Goal: Navigation & Orientation: Find specific page/section

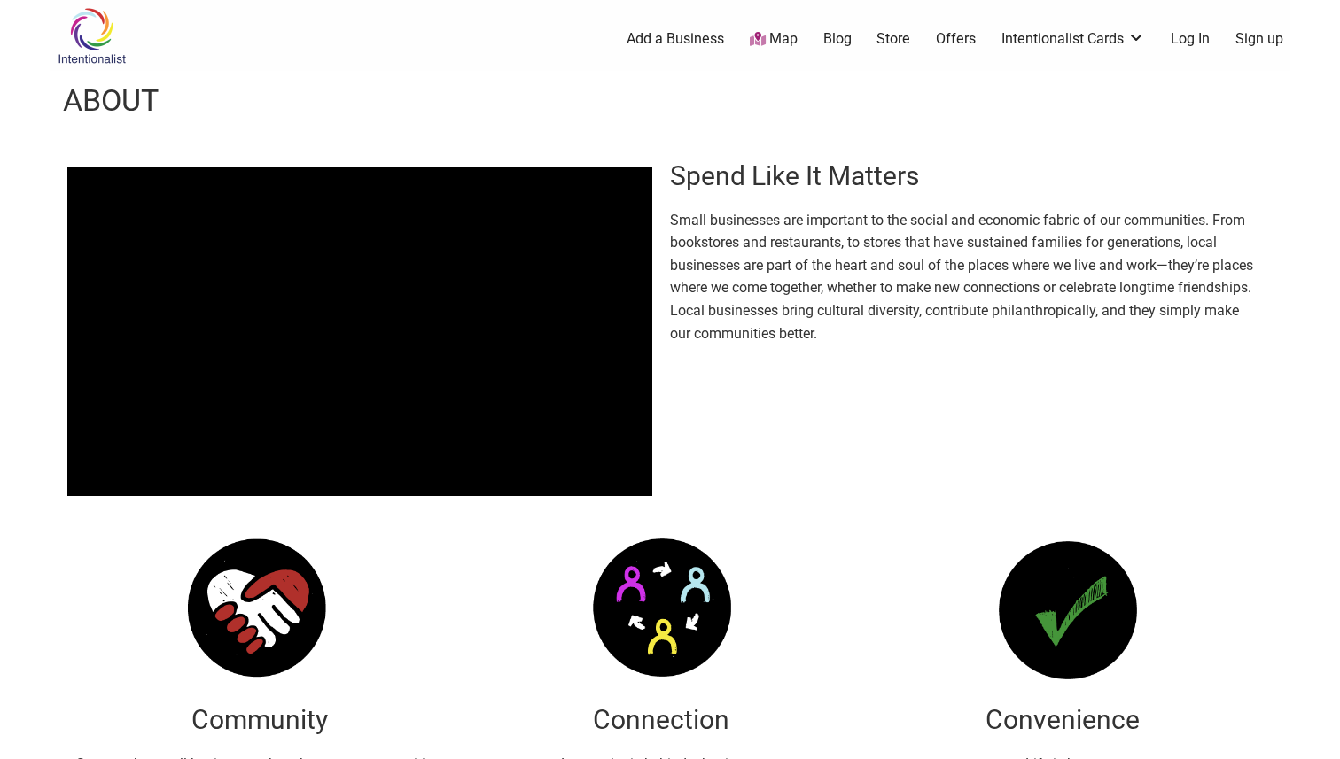
click at [112, 64] on div "Intentionalist Spend like it matters" at bounding box center [127, 35] width 155 height 71
click at [111, 57] on img at bounding box center [92, 36] width 84 height 58
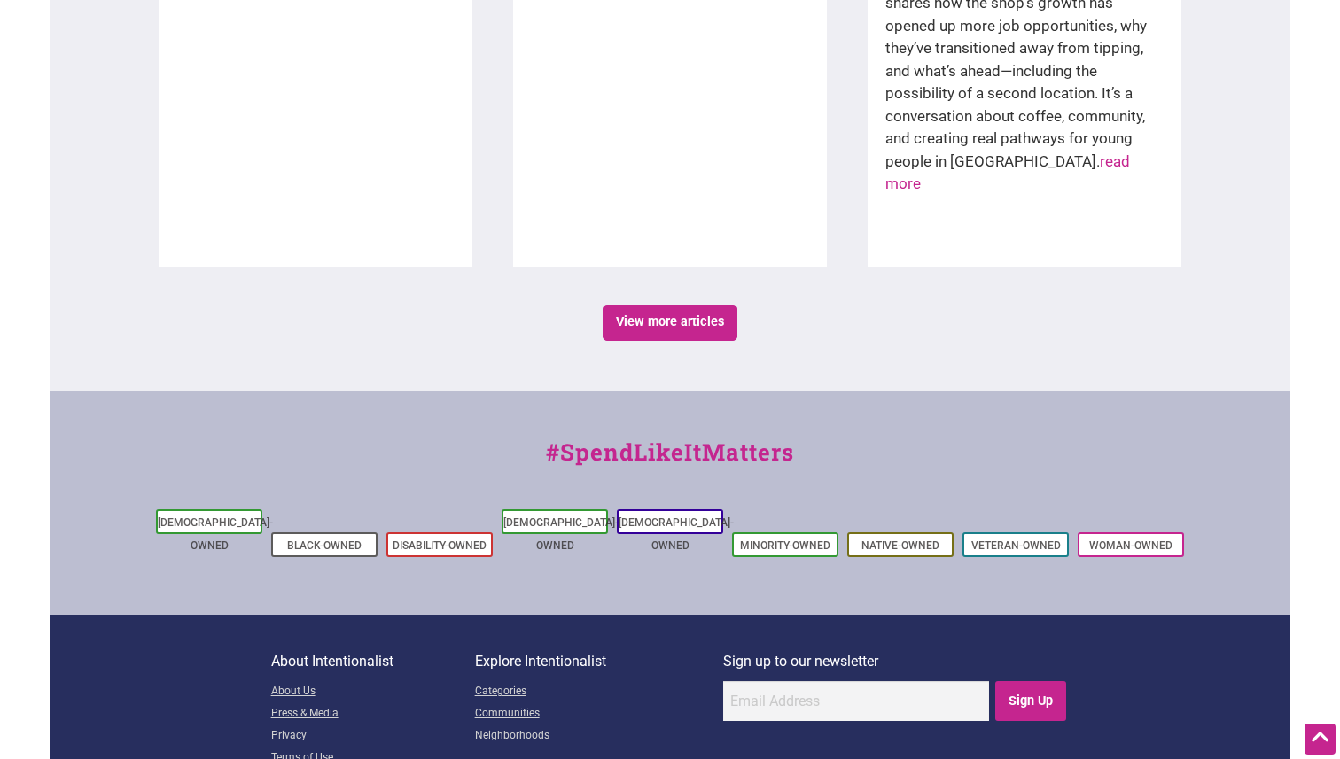
scroll to position [3177, 0]
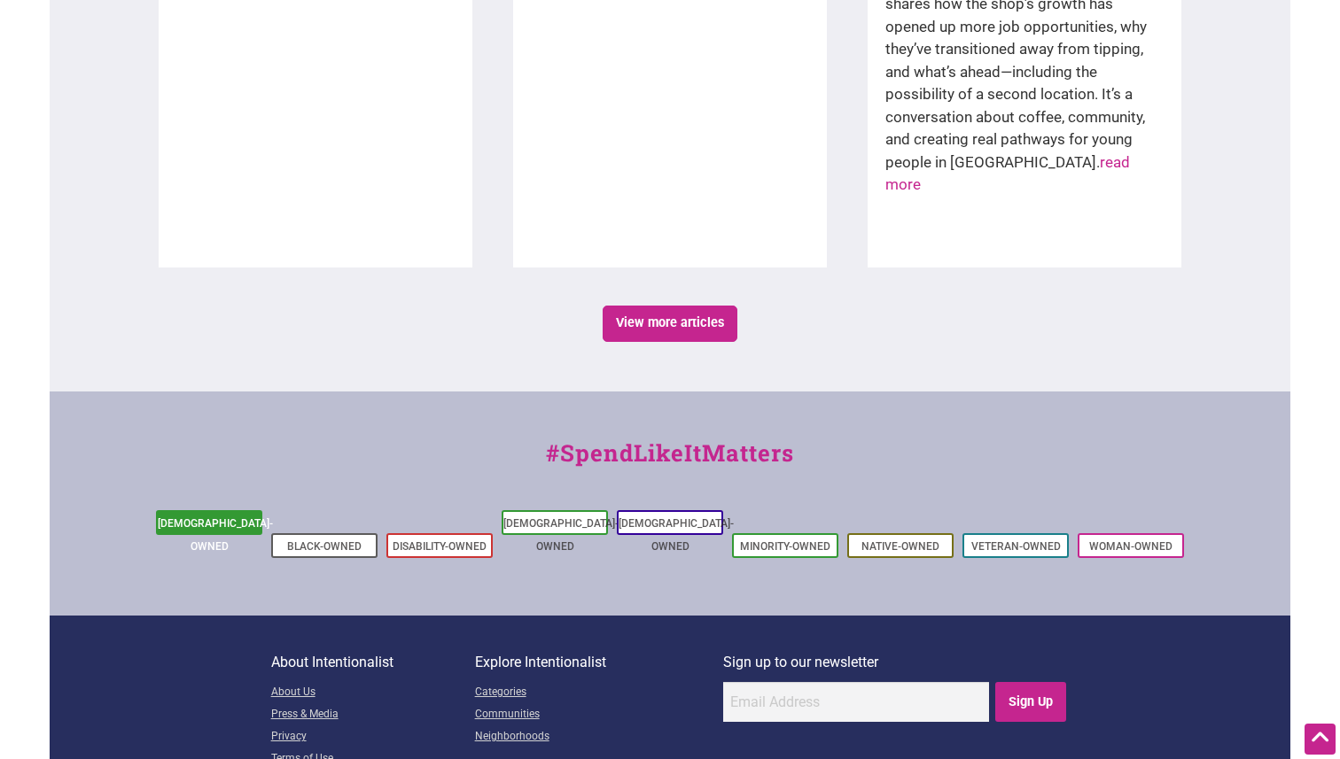
click at [226, 517] on link "[DEMOGRAPHIC_DATA]-Owned" at bounding box center [215, 534] width 115 height 35
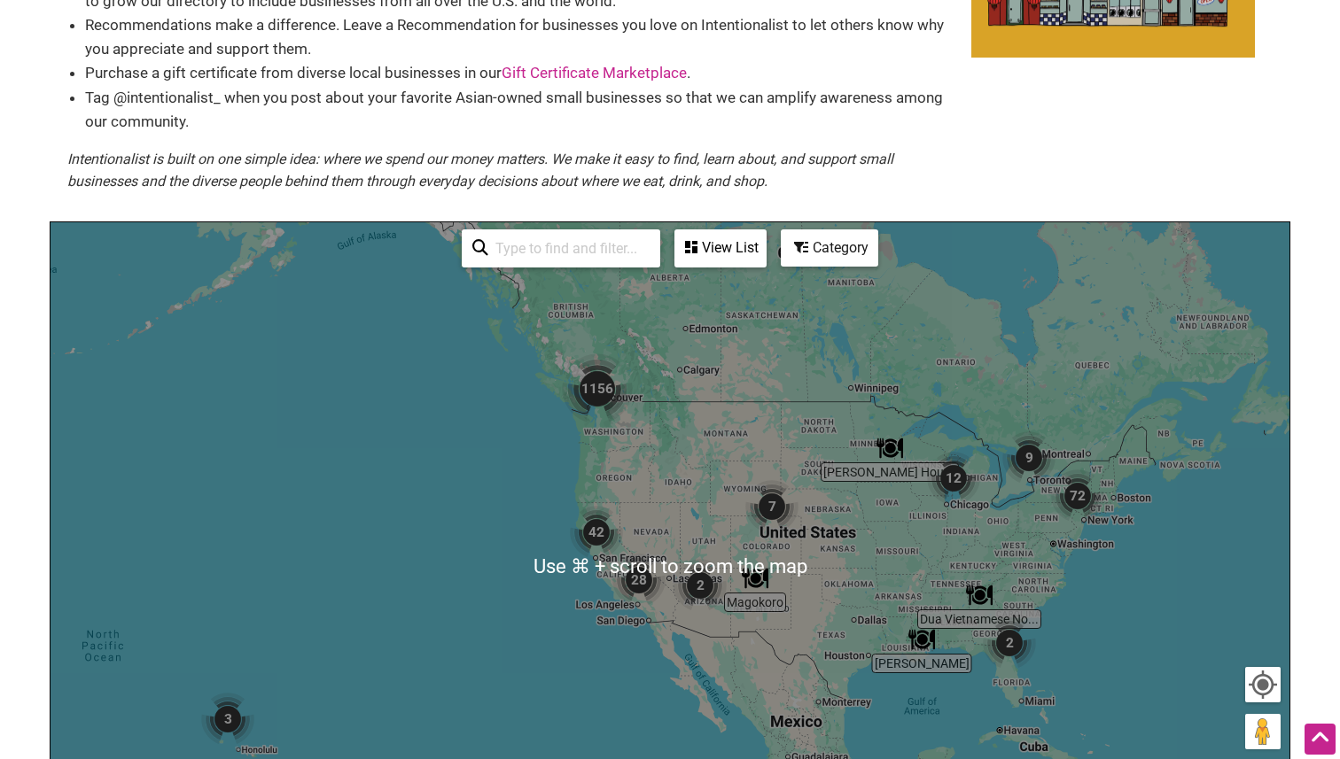
scroll to position [193, 0]
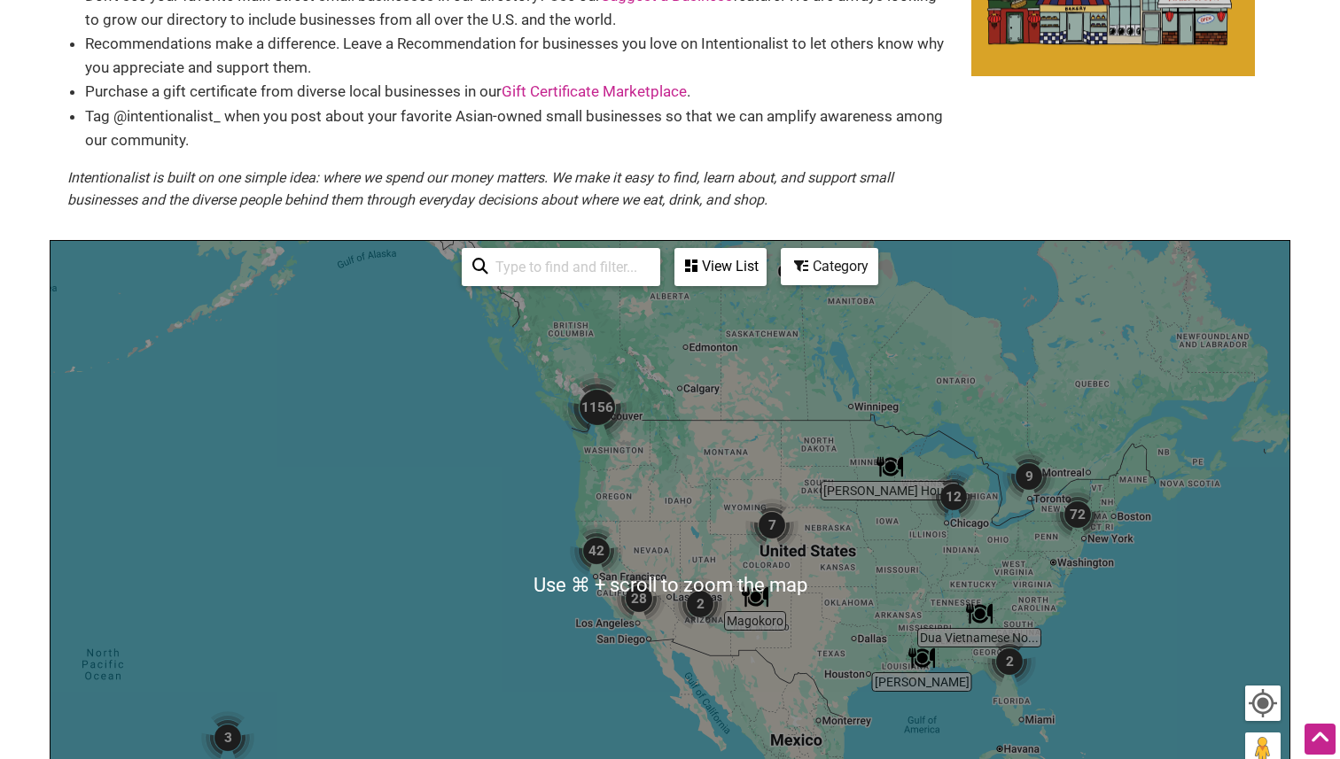
click at [592, 403] on img "1156" at bounding box center [597, 407] width 71 height 71
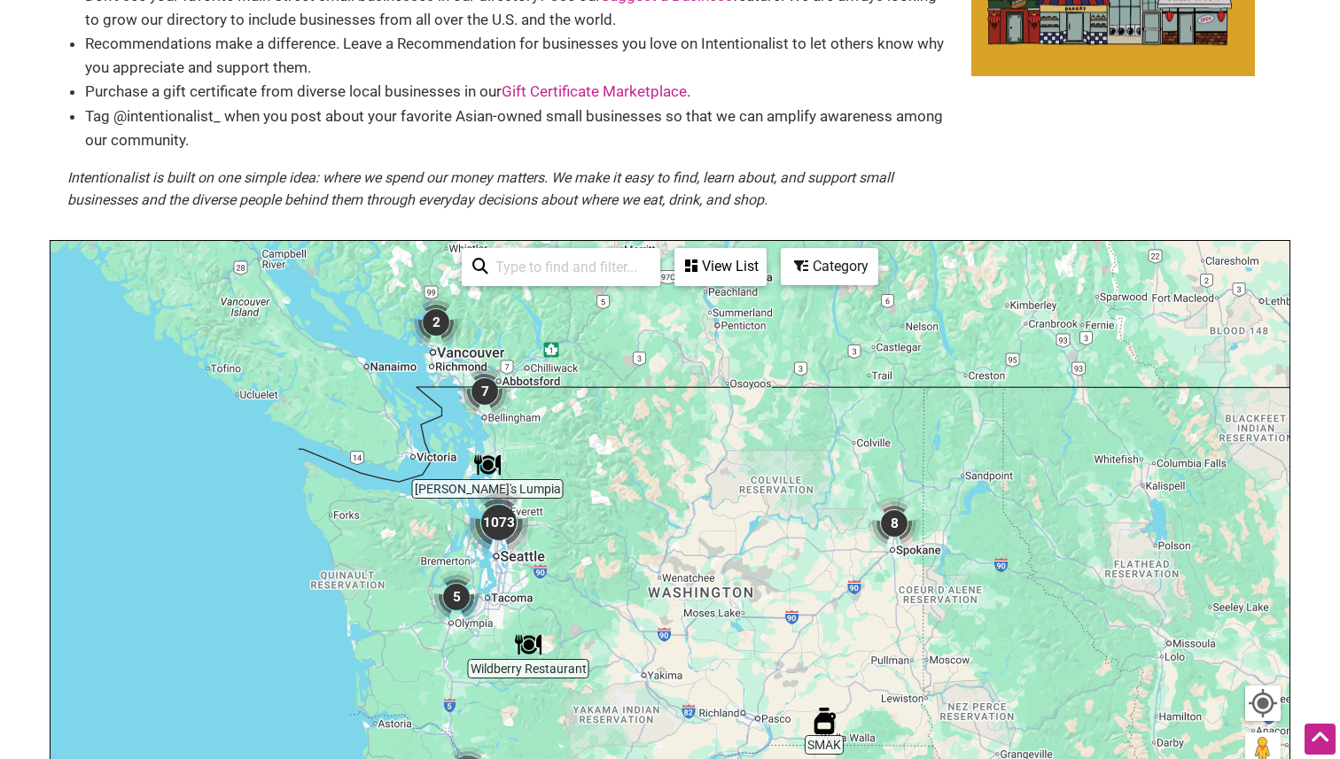
click at [508, 527] on img "1073" at bounding box center [498, 522] width 71 height 71
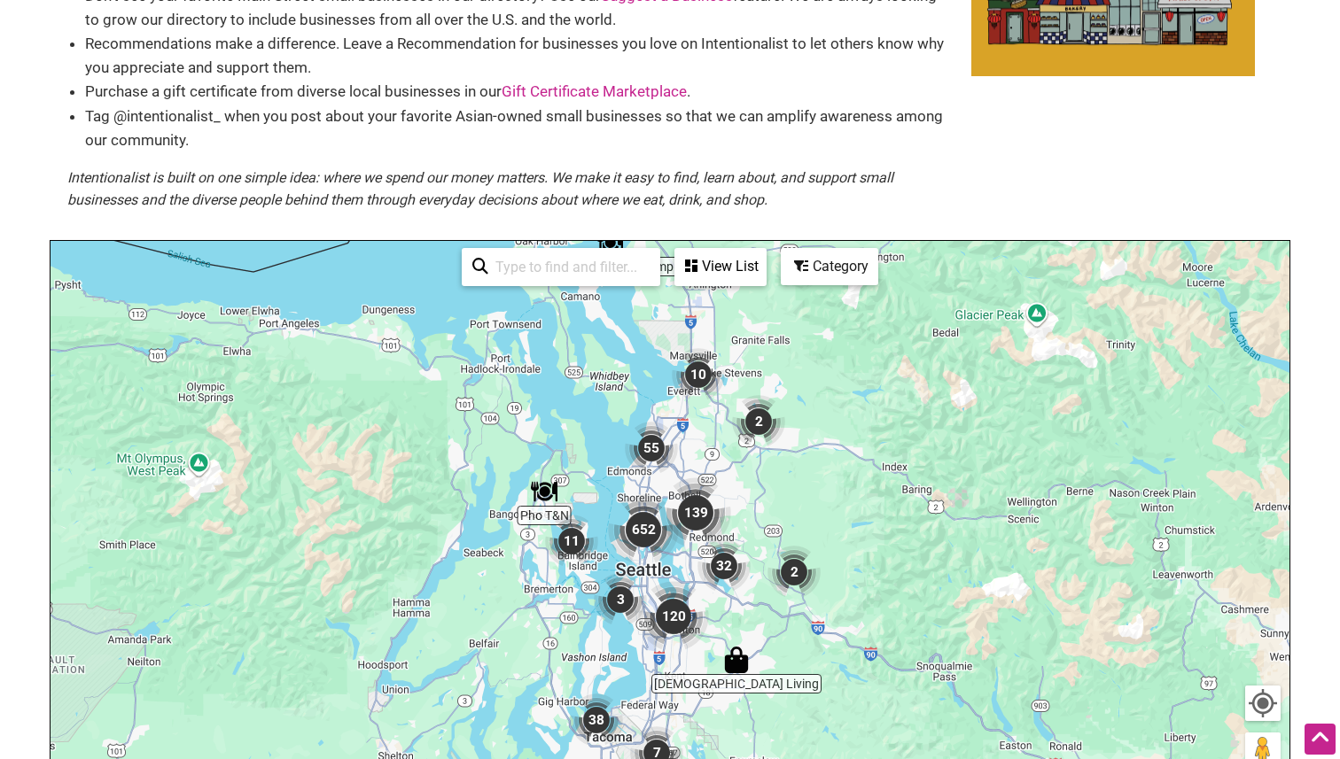
click at [652, 538] on img "652" at bounding box center [643, 529] width 71 height 71
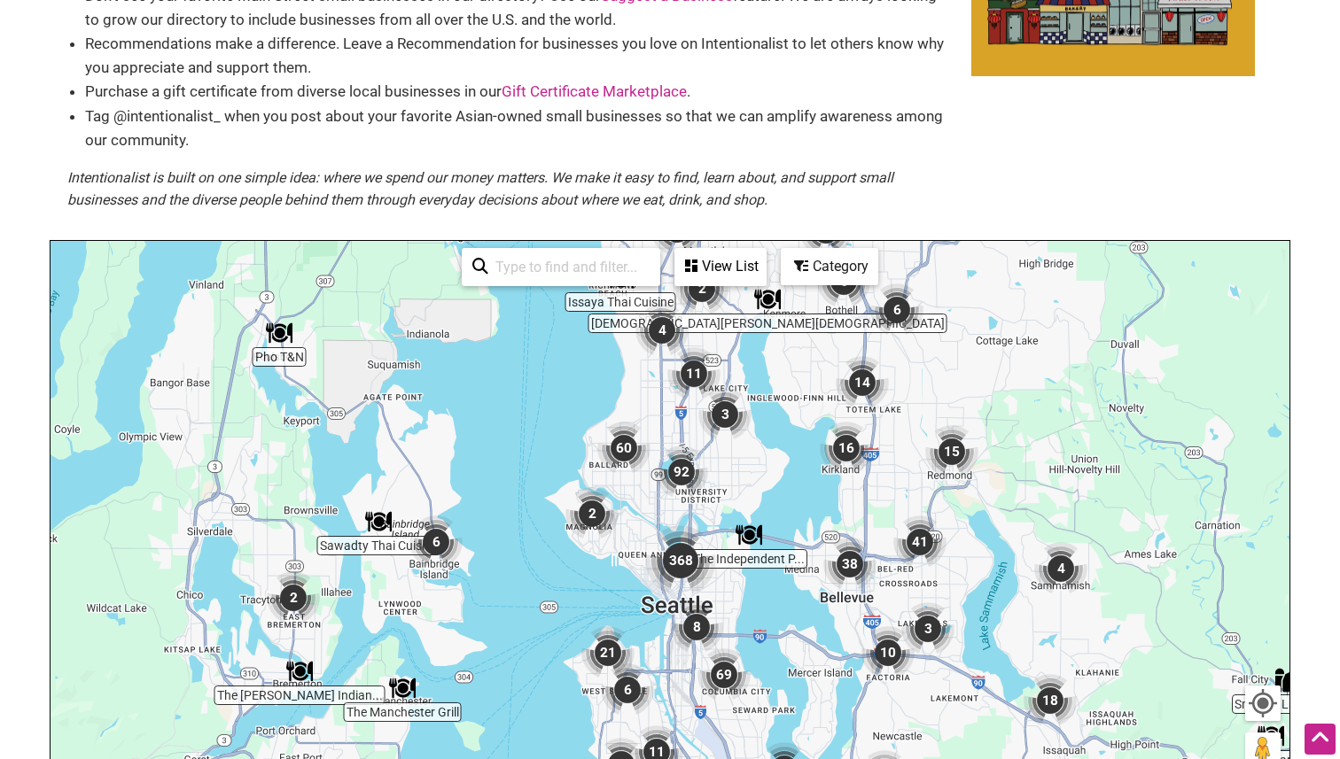
click at [679, 558] on img "368" at bounding box center [680, 560] width 71 height 71
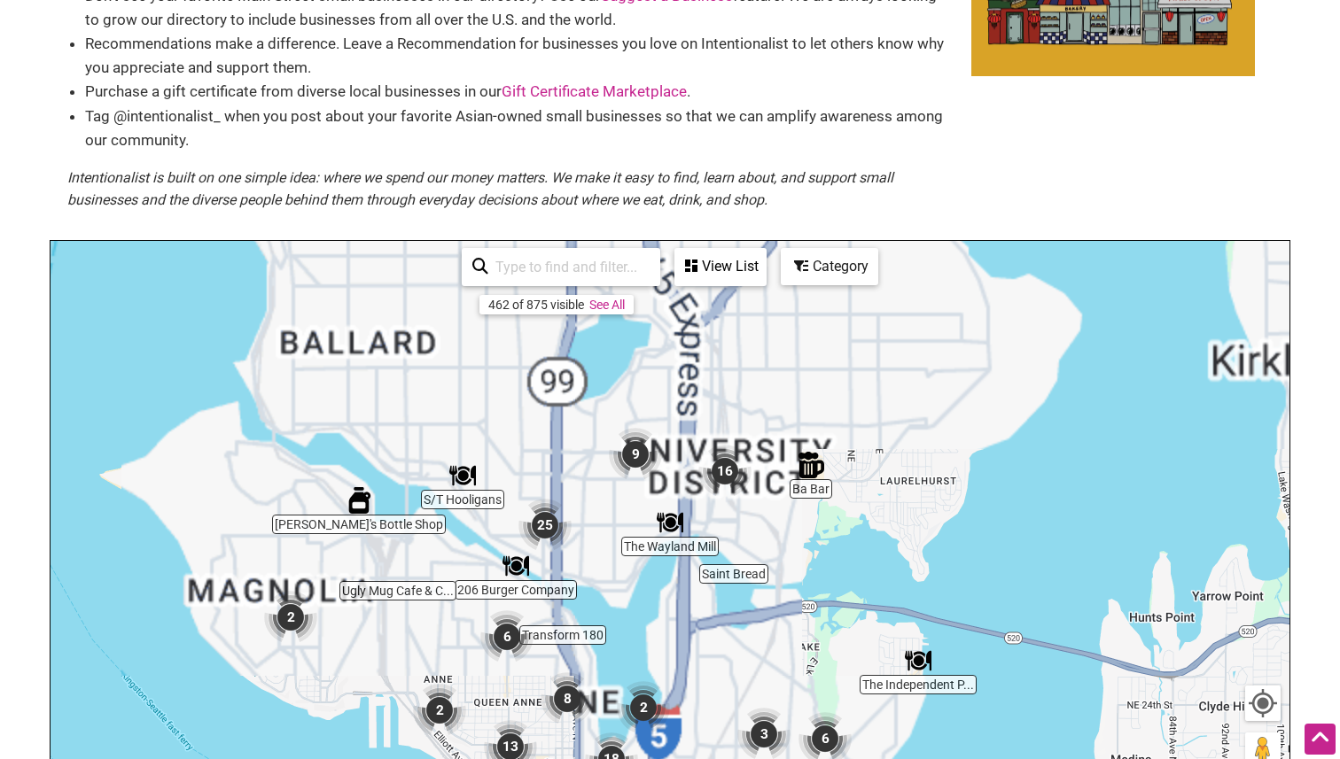
drag, startPoint x: 689, startPoint y: 360, endPoint x: 666, endPoint y: 597, distance: 238.6
click at [666, 597] on div "To navigate, press the arrow keys." at bounding box center [670, 585] width 1239 height 689
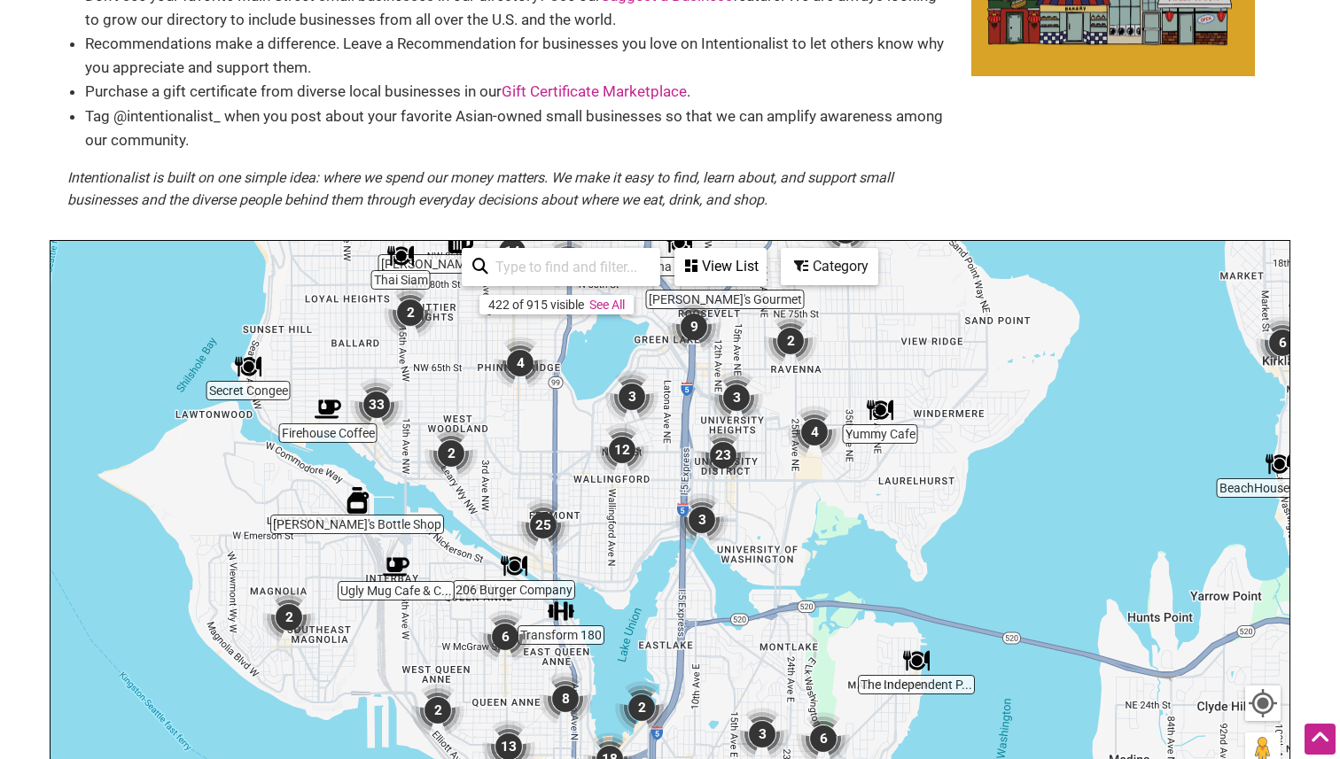
click at [691, 342] on img "9" at bounding box center [693, 326] width 53 height 53
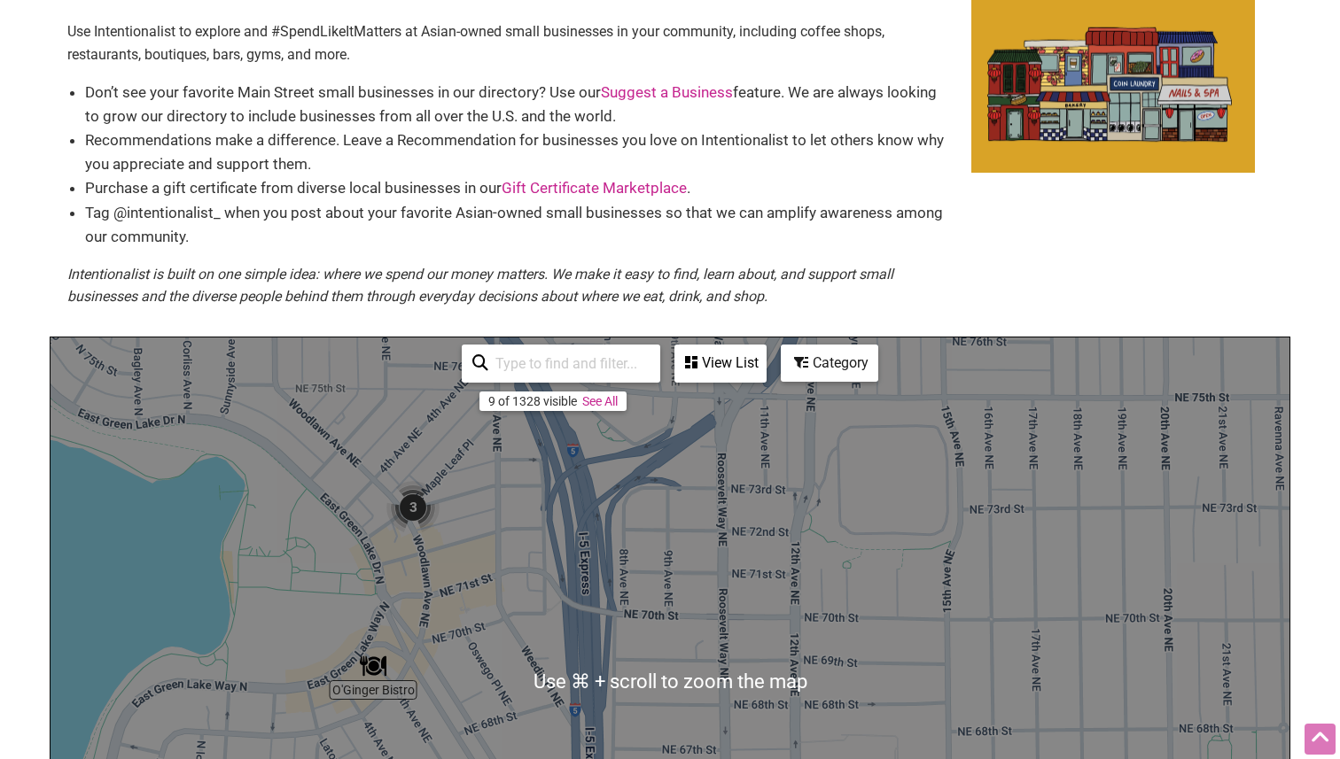
scroll to position [17, 0]
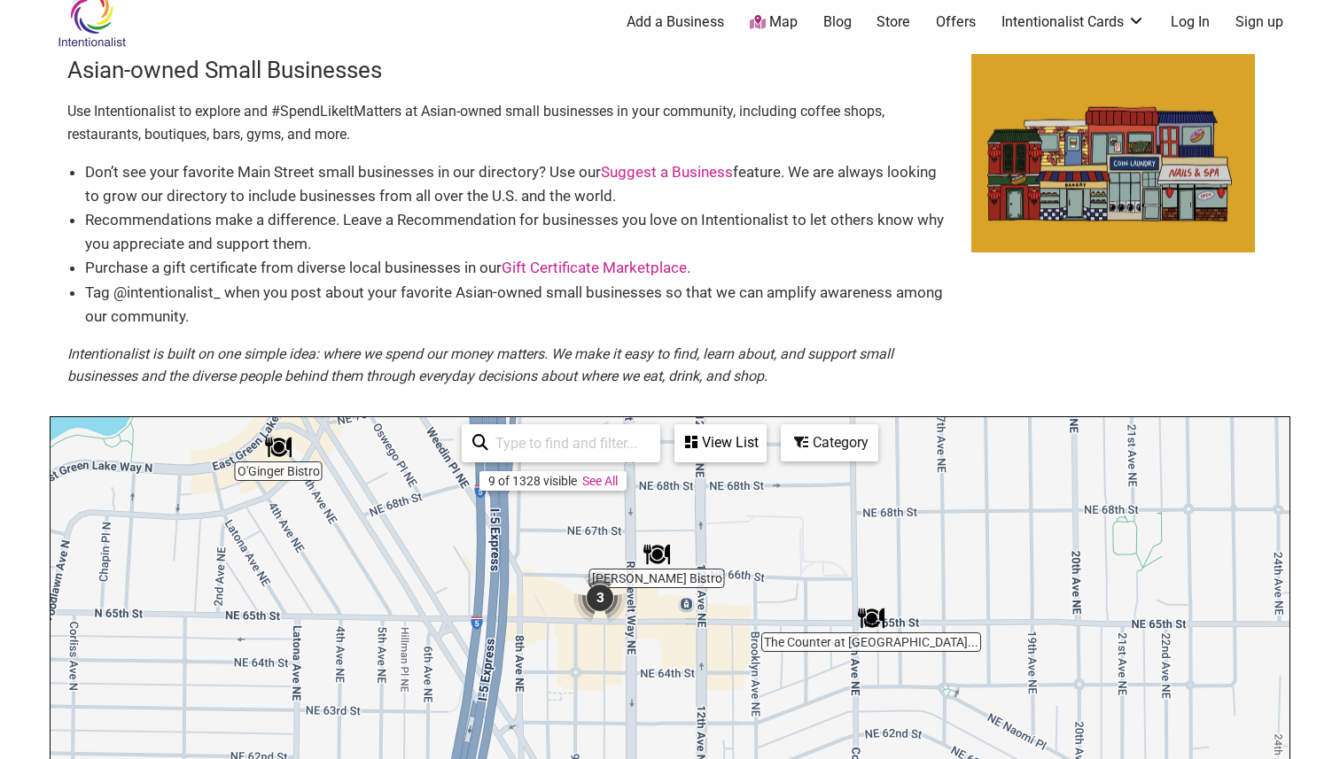
drag, startPoint x: 784, startPoint y: 633, endPoint x: 688, endPoint y: 329, distance: 318.6
click at [688, 329] on div "Asian-owned Small Businesses Use Intentionalist to explore and #SpendLikeItMatt…" at bounding box center [670, 581] width 1241 height 1054
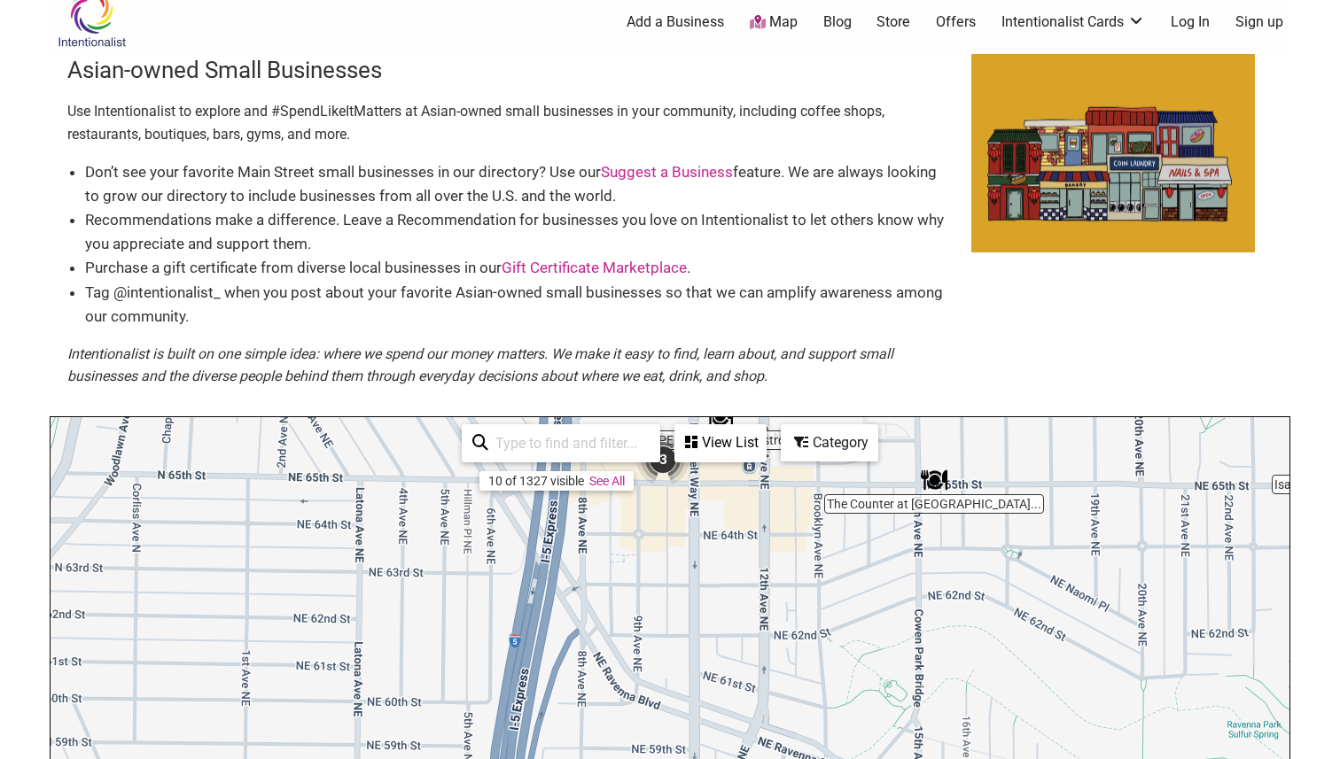
drag, startPoint x: 719, startPoint y: 559, endPoint x: 780, endPoint y: 425, distance: 147.1
click at [780, 425] on div "To navigate, press the arrow keys." at bounding box center [670, 761] width 1239 height 689
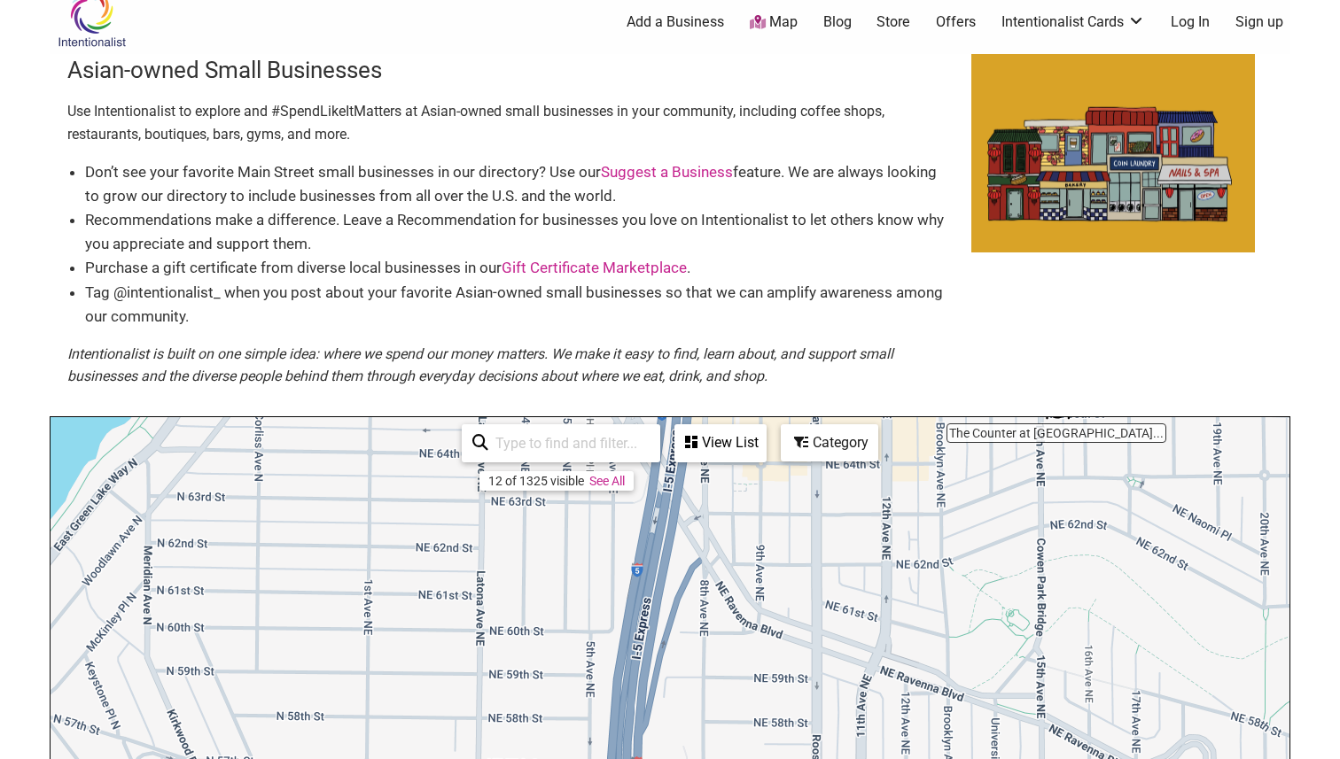
drag, startPoint x: 817, startPoint y: 553, endPoint x: 942, endPoint y: 483, distance: 143.2
click at [942, 483] on div "To navigate, press the arrow keys." at bounding box center [670, 761] width 1239 height 689
